Goal: Transaction & Acquisition: Purchase product/service

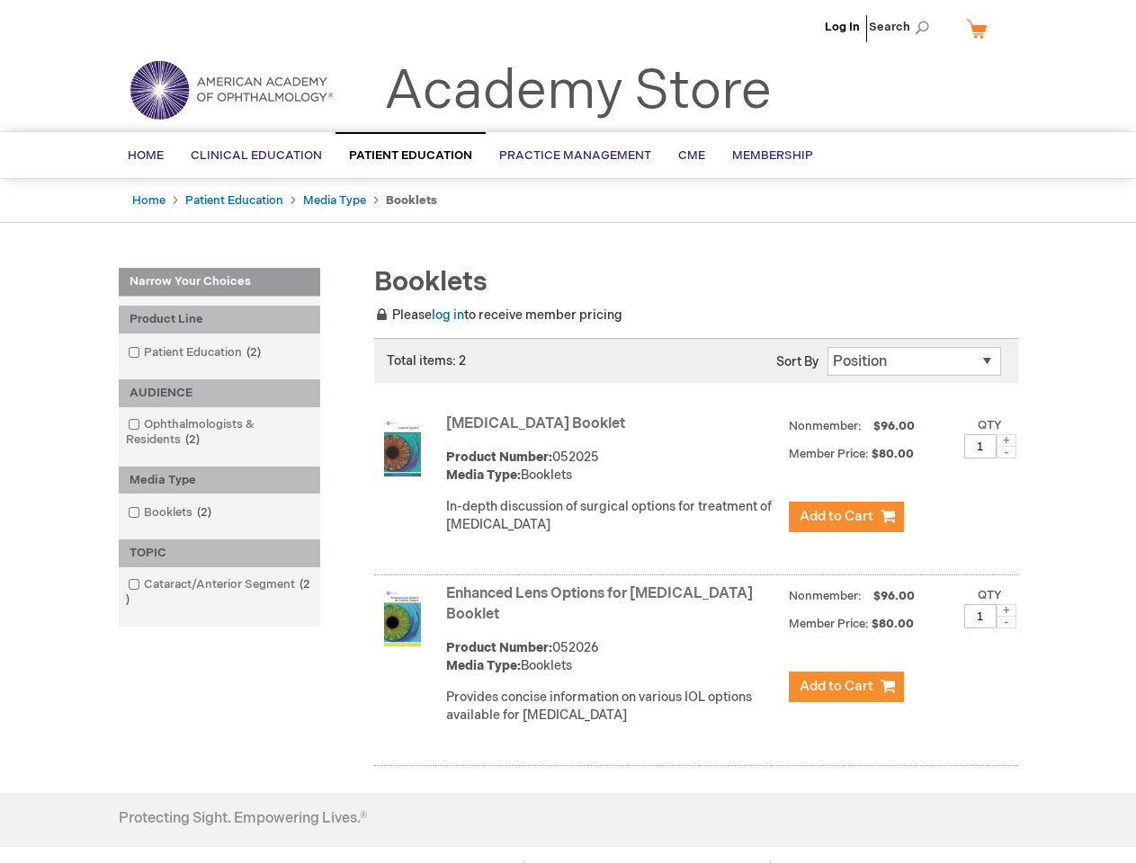
click at [904, 27] on span "Search" at bounding box center [903, 27] width 68 height 36
click at [219, 319] on div "Product Line" at bounding box center [219, 320] width 201 height 28
click at [219, 393] on div "AUDIENCE" at bounding box center [219, 393] width 201 height 28
click at [219, 480] on div "Media Type" at bounding box center [219, 481] width 201 height 28
click at [219, 553] on div "TOPIC" at bounding box center [219, 553] width 201 height 28
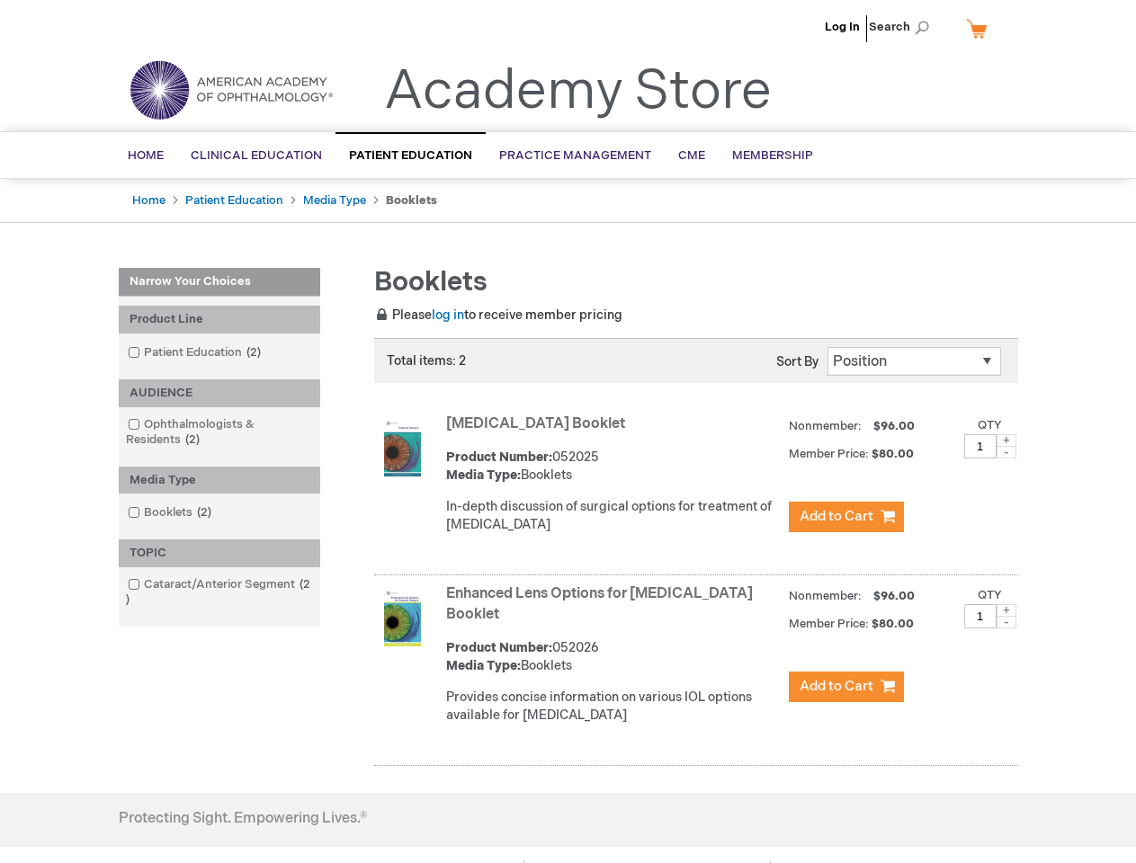
click at [1006, 441] on span at bounding box center [1006, 440] width 20 height 13
click at [1006, 452] on span at bounding box center [1006, 452] width 20 height 13
type input "1"
click at [1006, 611] on span at bounding box center [1006, 610] width 20 height 13
click at [1006, 622] on span at bounding box center [1006, 622] width 20 height 13
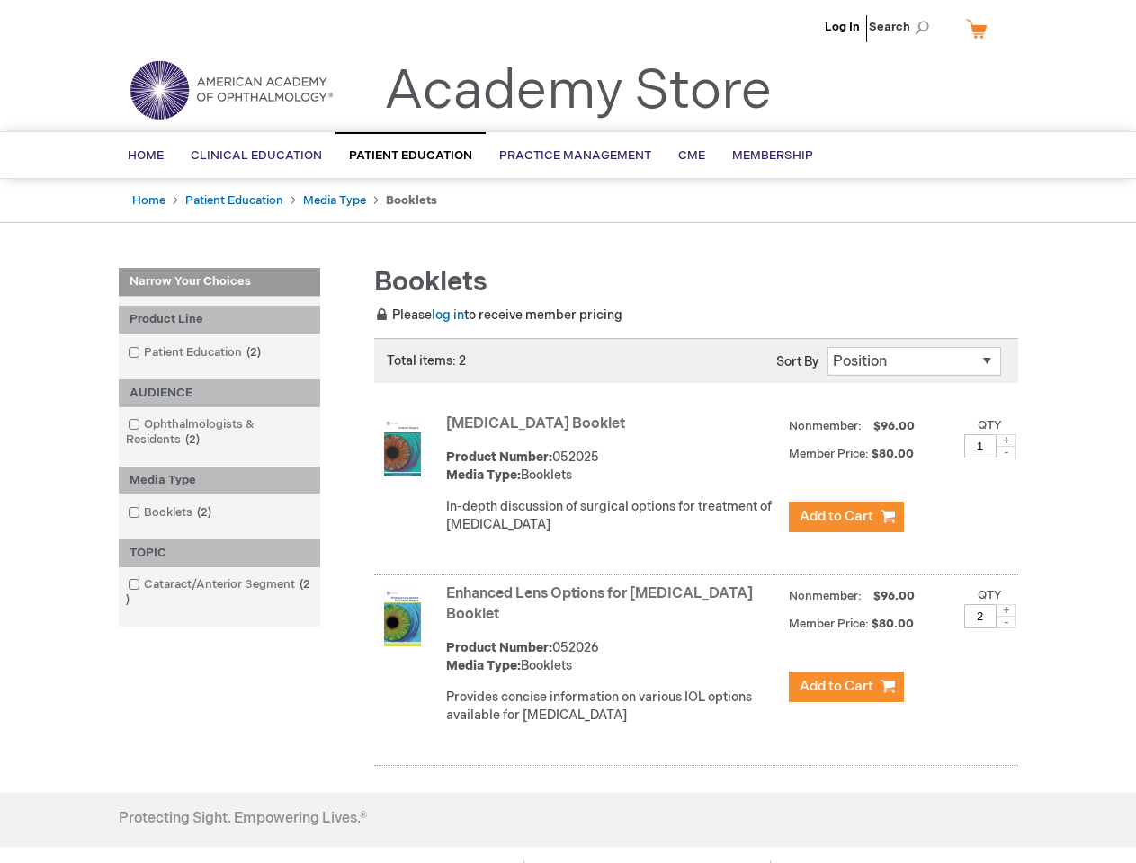
type input "1"
